Goal: Find specific page/section: Find specific page/section

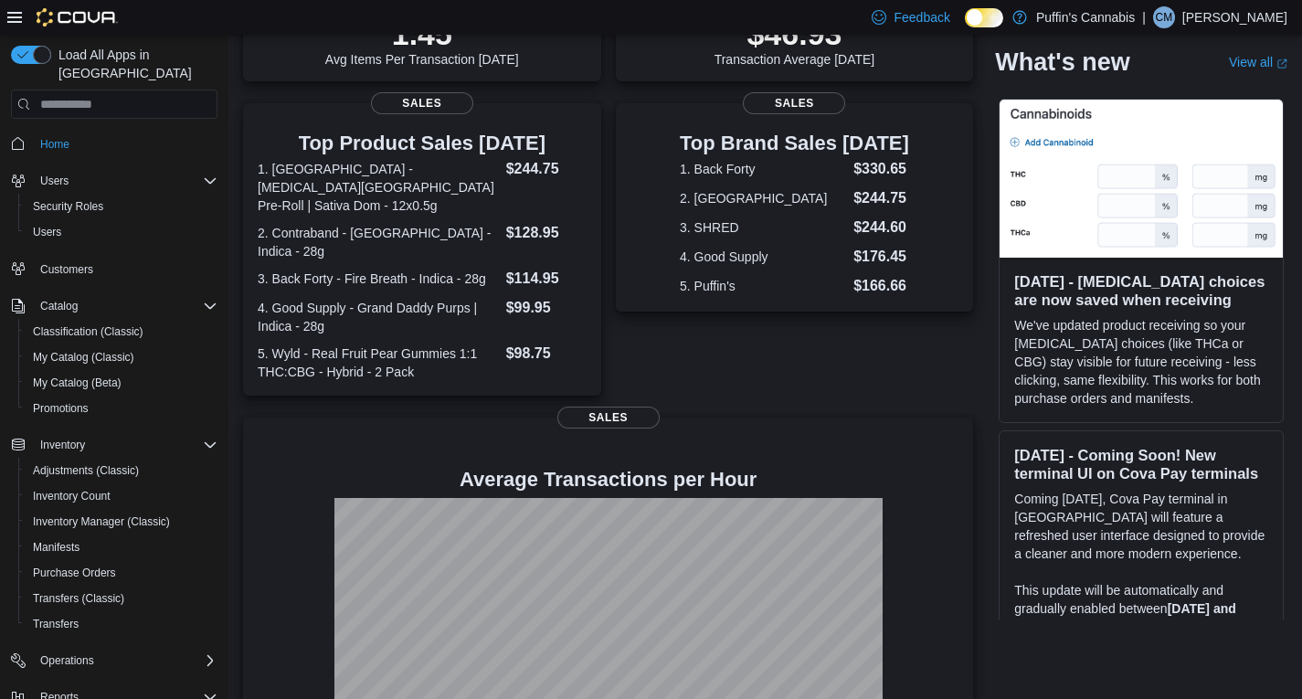
scroll to position [383, 0]
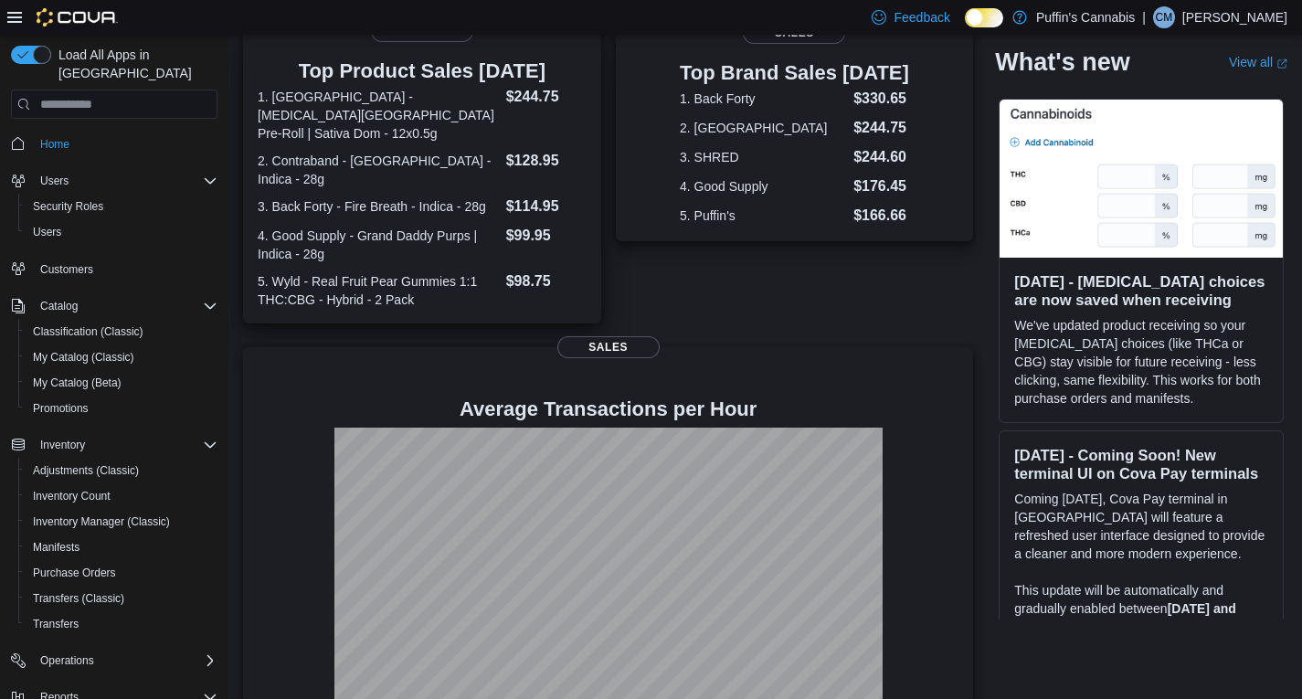
click at [423, 267] on div "0 units / 0 g Expired or Expiring in Next 30 Days Inventory 94 Total # Invoices…" at bounding box center [608, 257] width 730 height 917
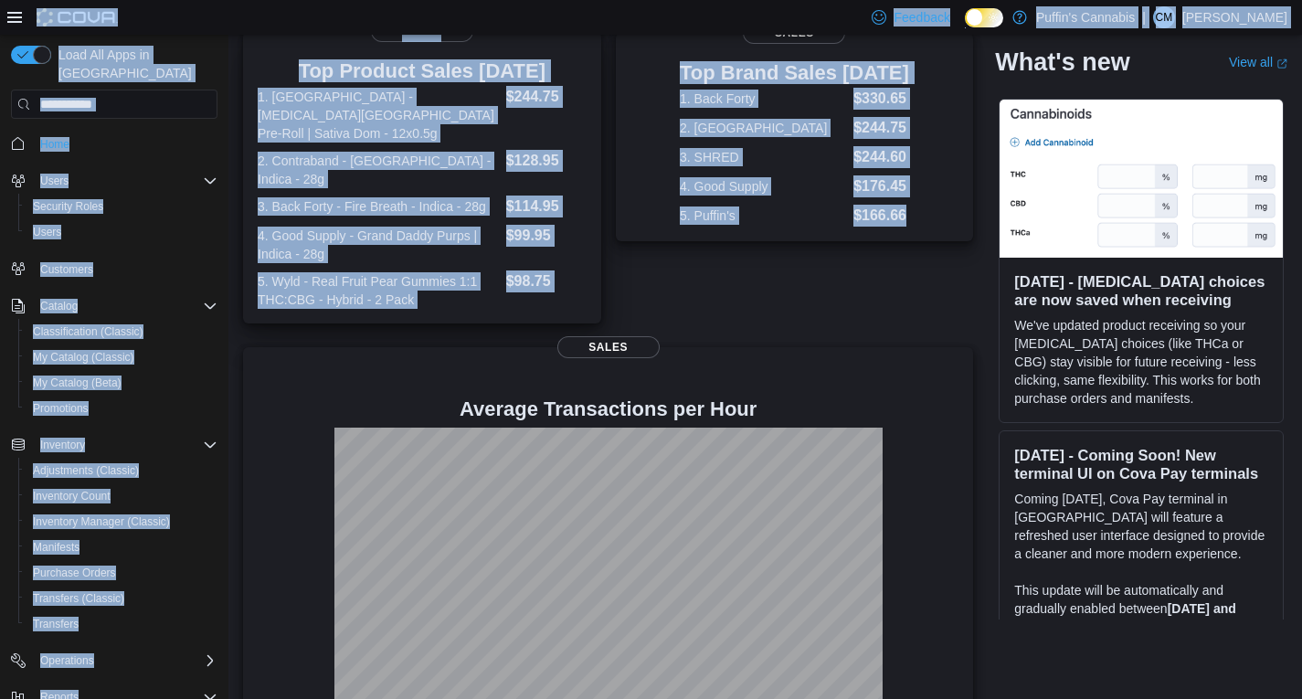
drag, startPoint x: 947, startPoint y: 227, endPoint x: 340, endPoint y: 76, distance: 626.0
click at [300, 34] on div "Feedback Dark Mode Puffin's Cannabis | CM [PERSON_NAME] Load All Apps in New Hu…" at bounding box center [651, 174] width 1302 height 1114
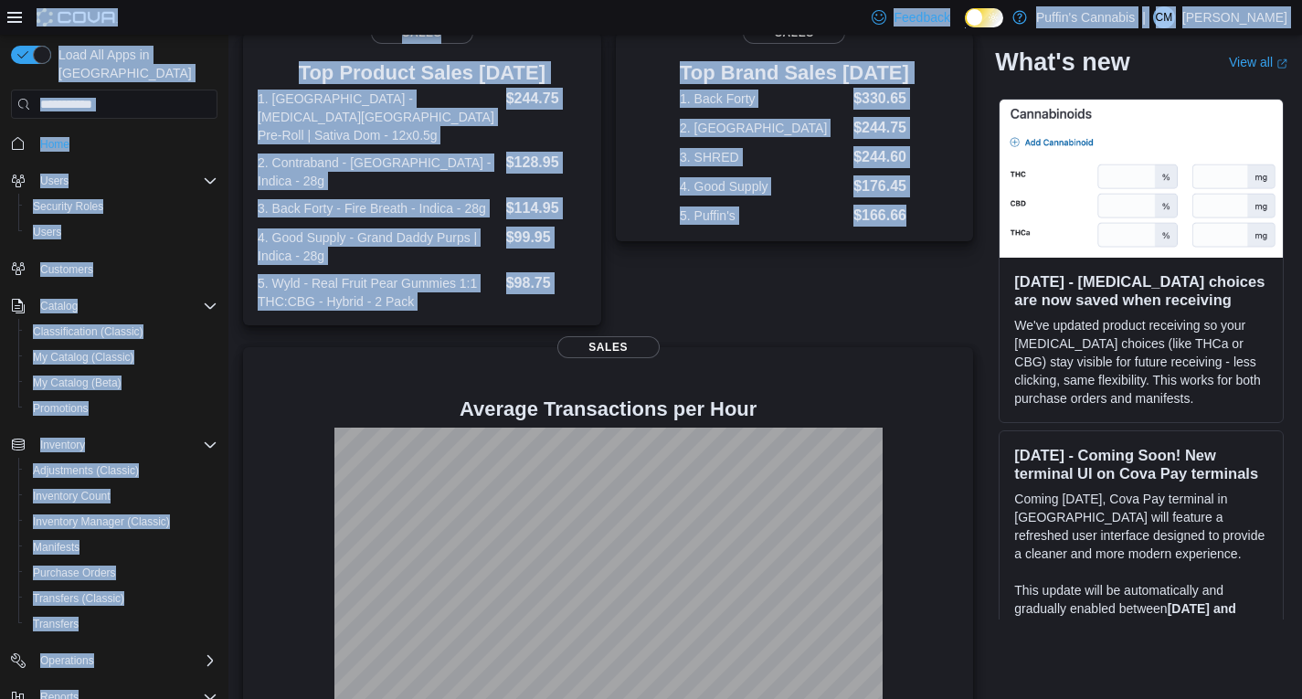
click at [909, 282] on div "Top Brand Sales [DATE] 1. Back Forty $330.65 2. [GEOGRAPHIC_DATA] $244.75 3. SH…" at bounding box center [795, 179] width 358 height 292
drag, startPoint x: 744, startPoint y: 282, endPoint x: 286, endPoint y: 25, distance: 525.2
click at [286, 25] on div "Feedback Dark Mode Puffin's Cannabis | CM [PERSON_NAME] Load All Apps in New Hu…" at bounding box center [651, 174] width 1302 height 1114
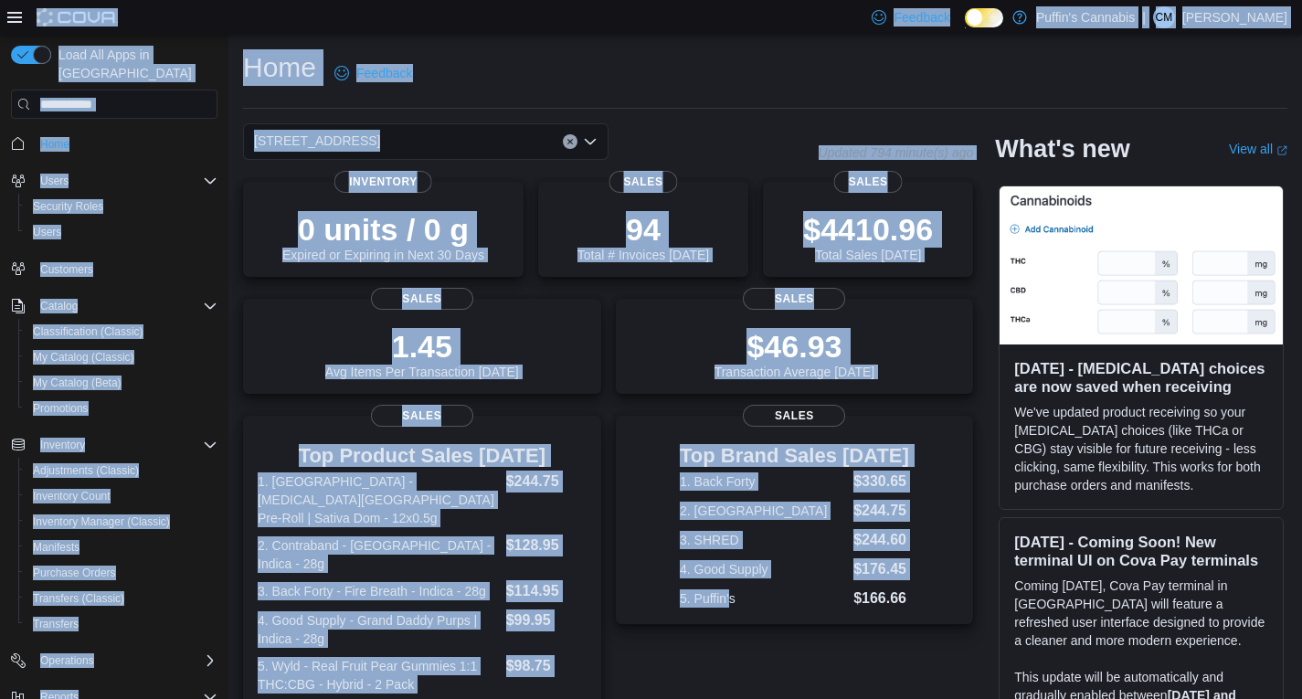
click at [777, 103] on div "Home Feedback" at bounding box center [765, 78] width 1044 height 59
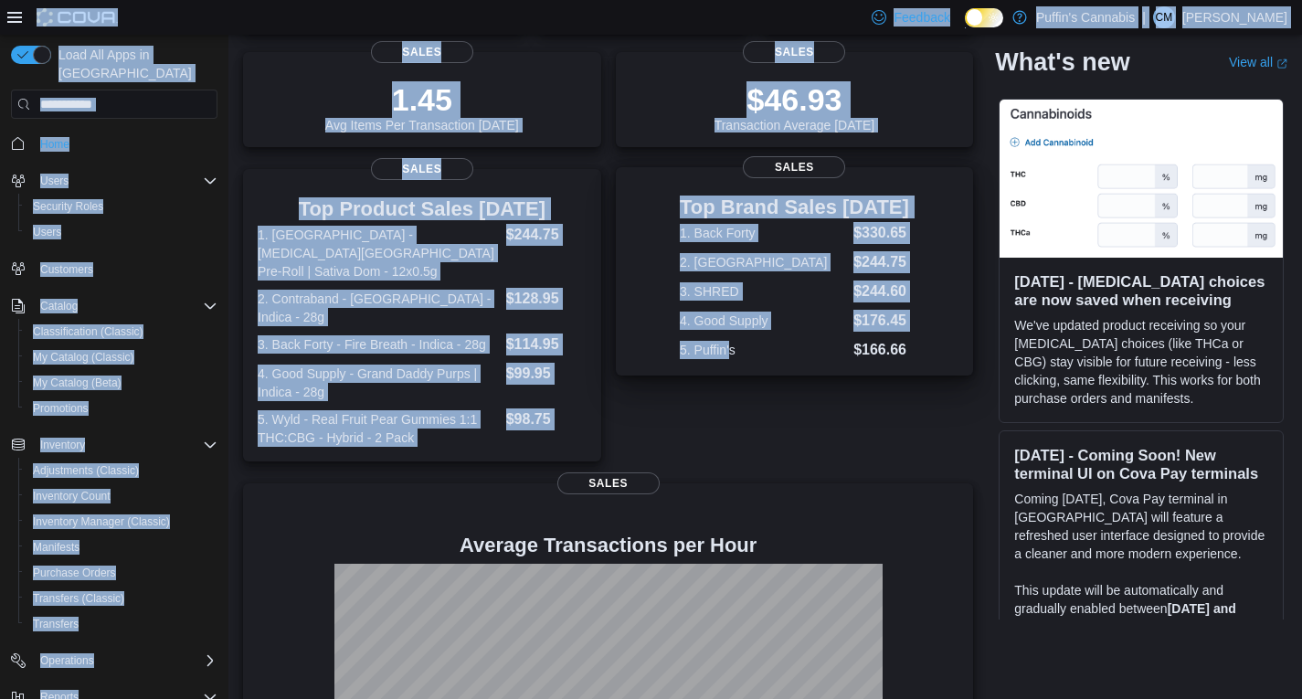
scroll to position [383, 0]
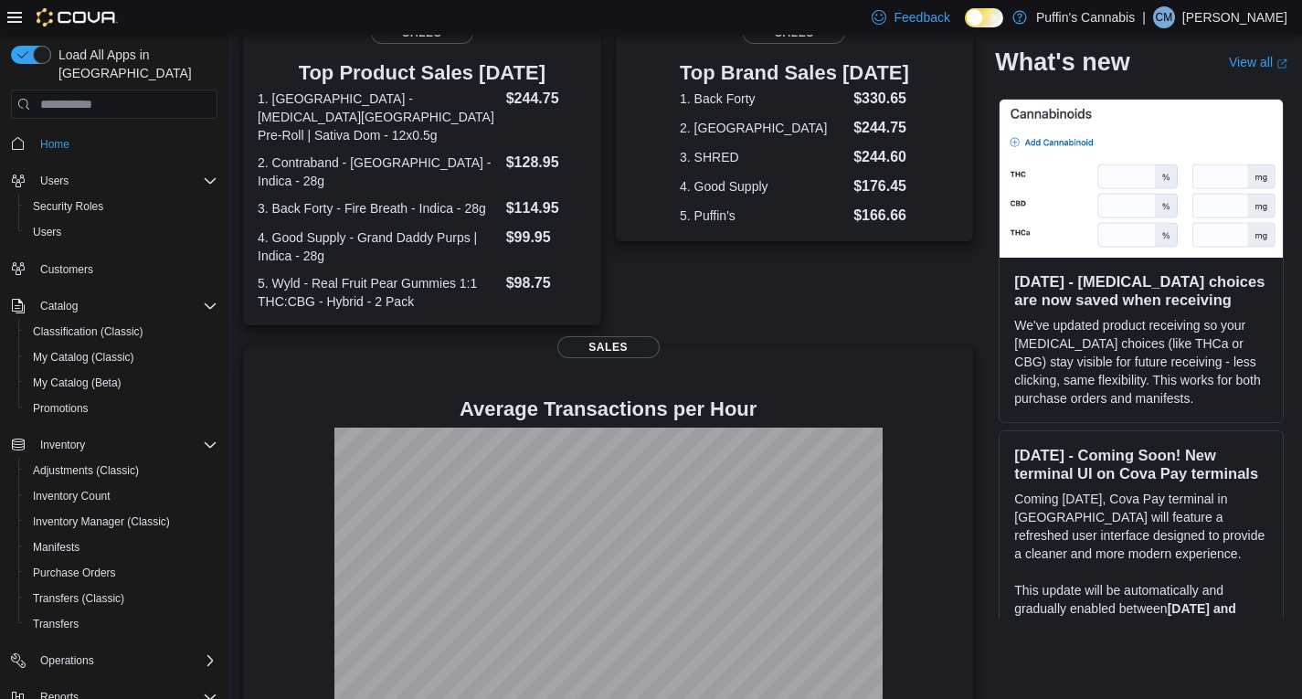
click at [769, 275] on div "Top Brand Sales [DATE] 1. Back Forty $330.65 2. [GEOGRAPHIC_DATA] $244.75 3. SH…" at bounding box center [795, 179] width 358 height 292
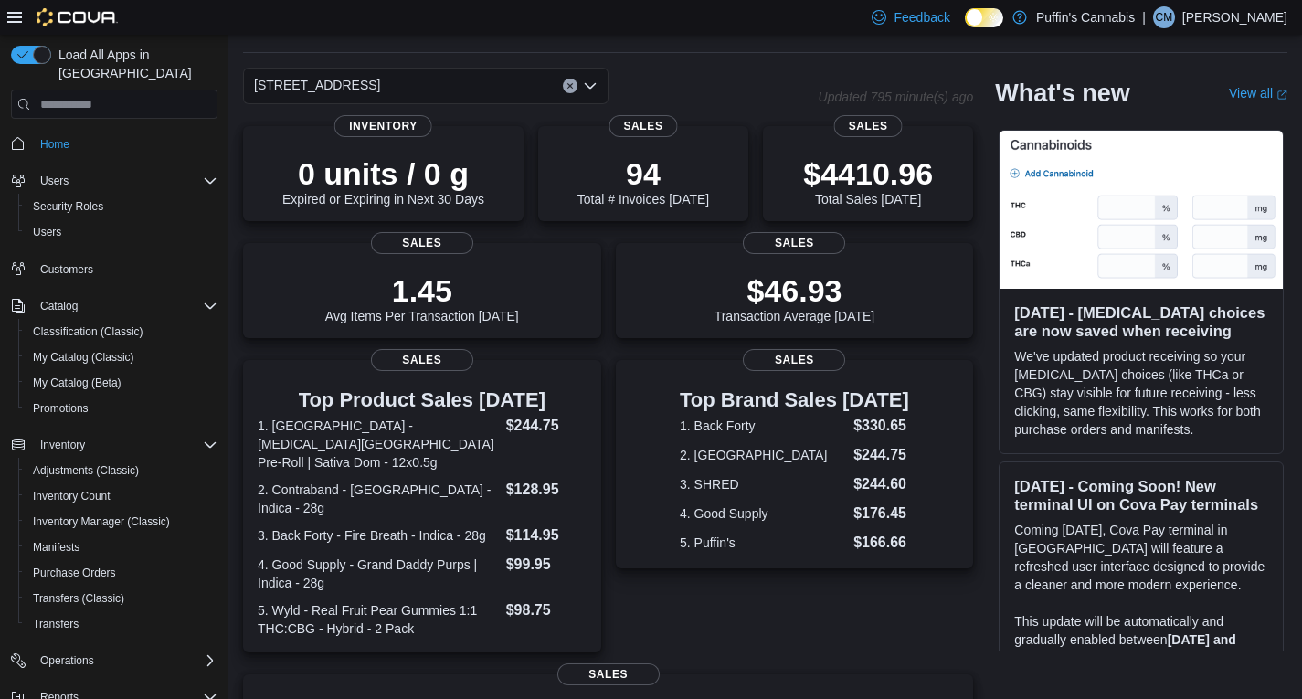
scroll to position [0, 0]
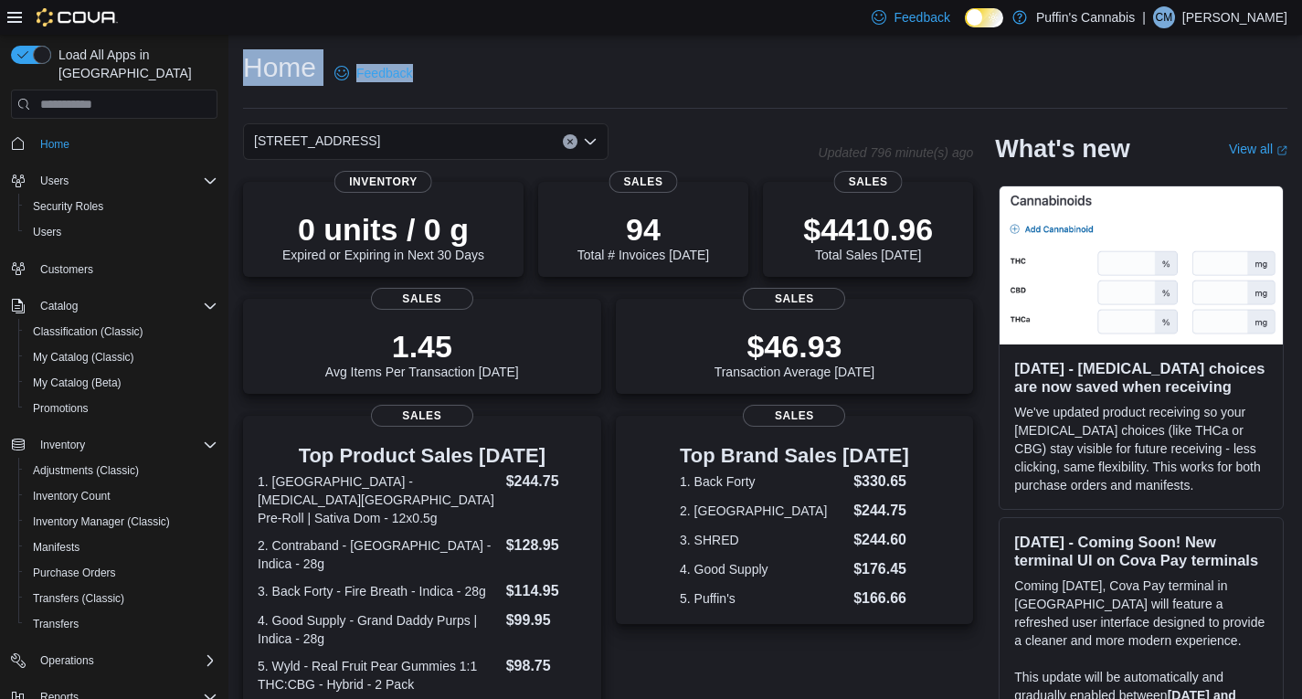
drag, startPoint x: 656, startPoint y: 79, endPoint x: 236, endPoint y: 43, distance: 421.8
click at [236, 43] on div "Home Feedback [STREET_ADDRESS] Updated 796 minute(s) ago 0 units / 0 g Expired …" at bounding box center [764, 574] width 1073 height 1079
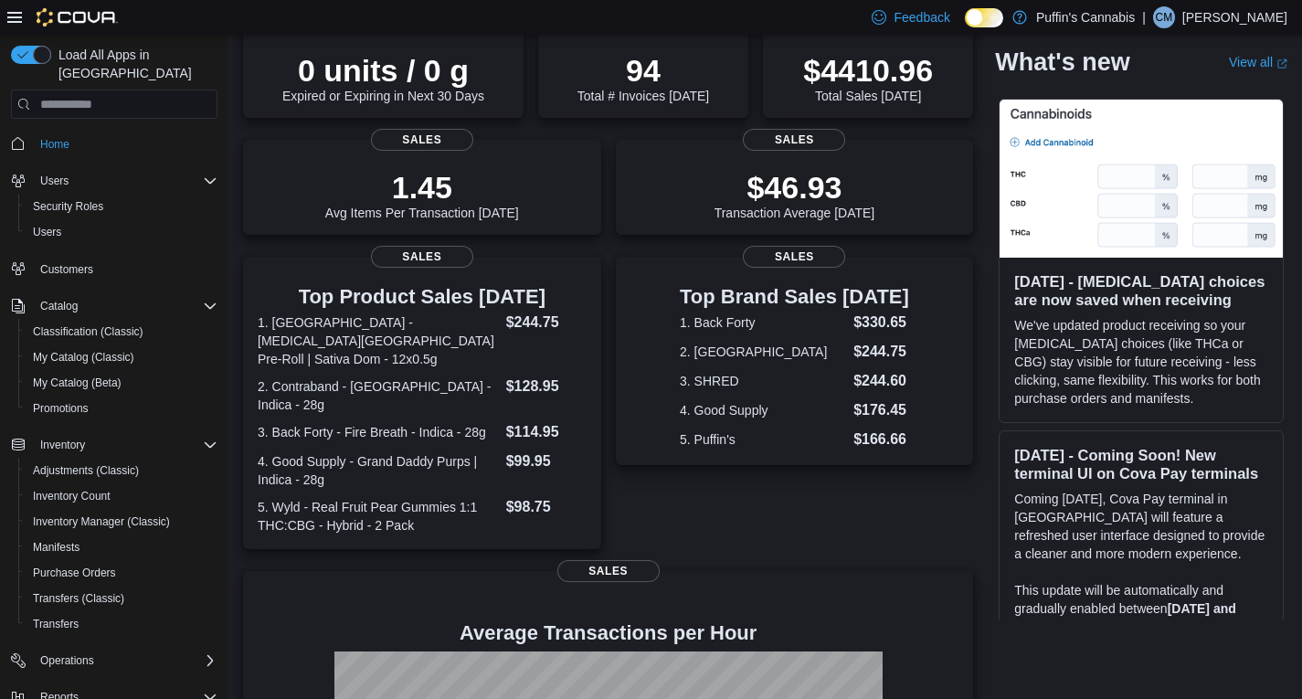
scroll to position [383, 0]
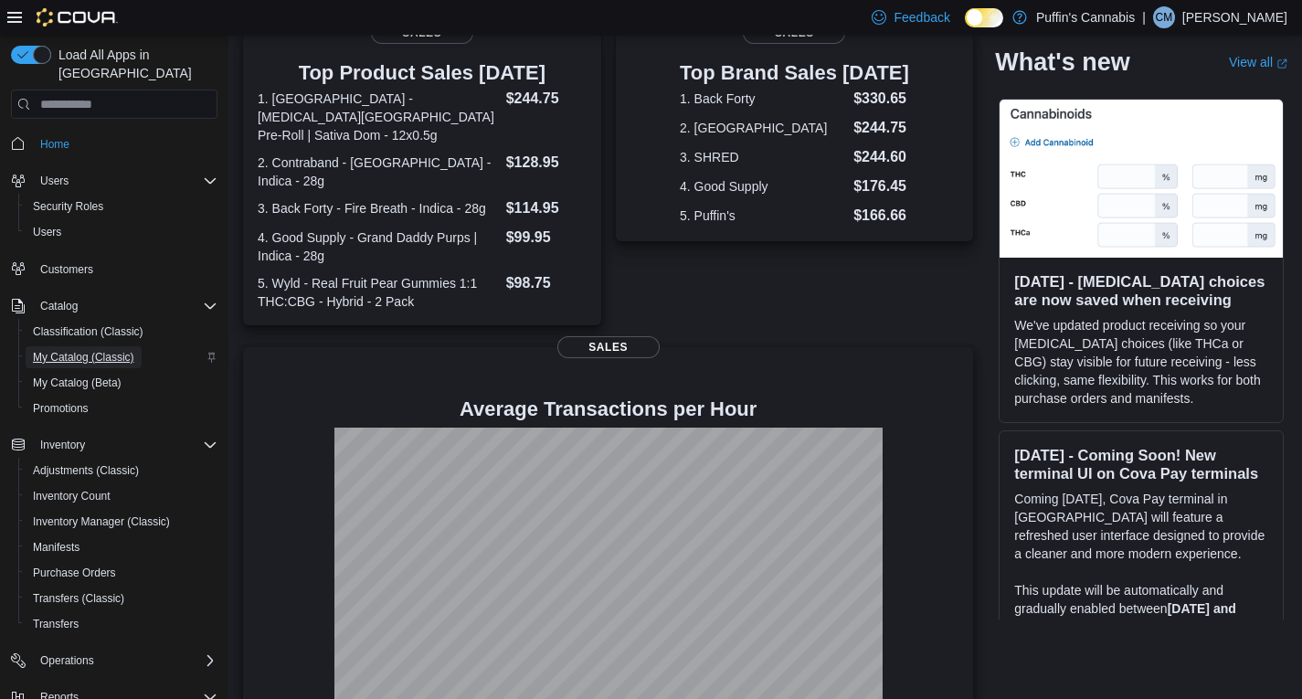
click at [86, 350] on span "My Catalog (Classic)" at bounding box center [83, 357] width 101 height 15
